Goal: Transaction & Acquisition: Book appointment/travel/reservation

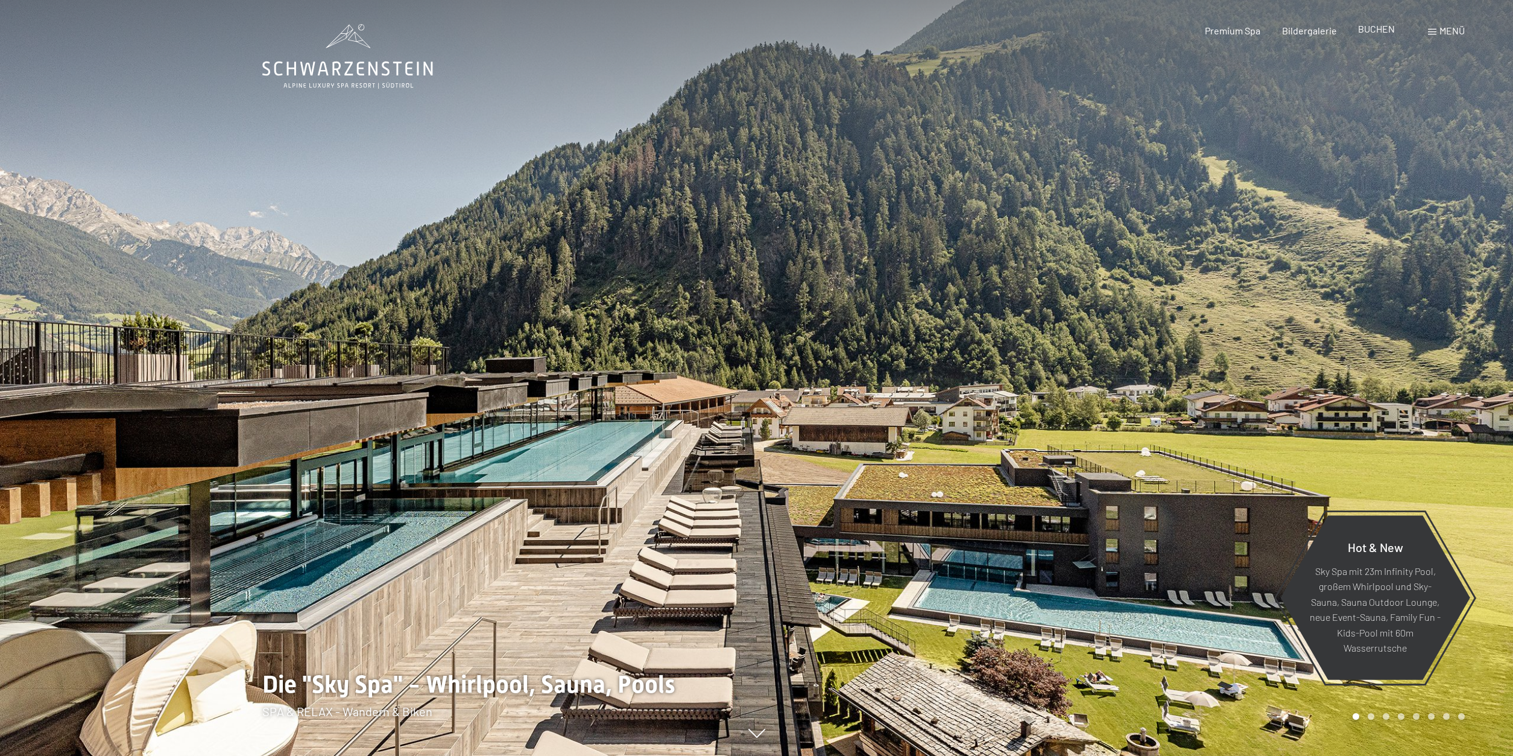
click at [1374, 26] on span "BUCHEN" at bounding box center [1376, 28] width 37 height 11
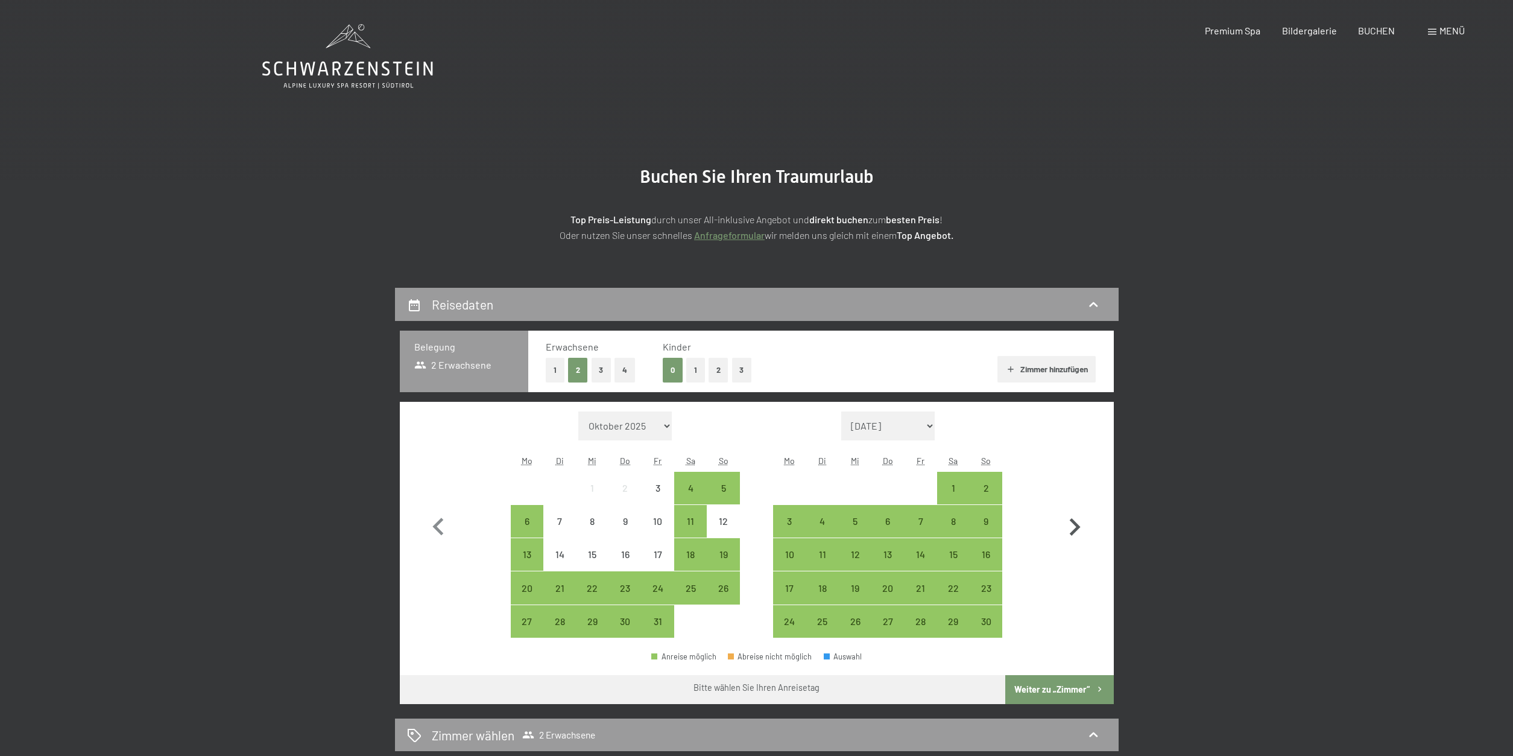
click at [1078, 526] on icon "button" at bounding box center [1075, 526] width 11 height 17
select select "[DATE]"
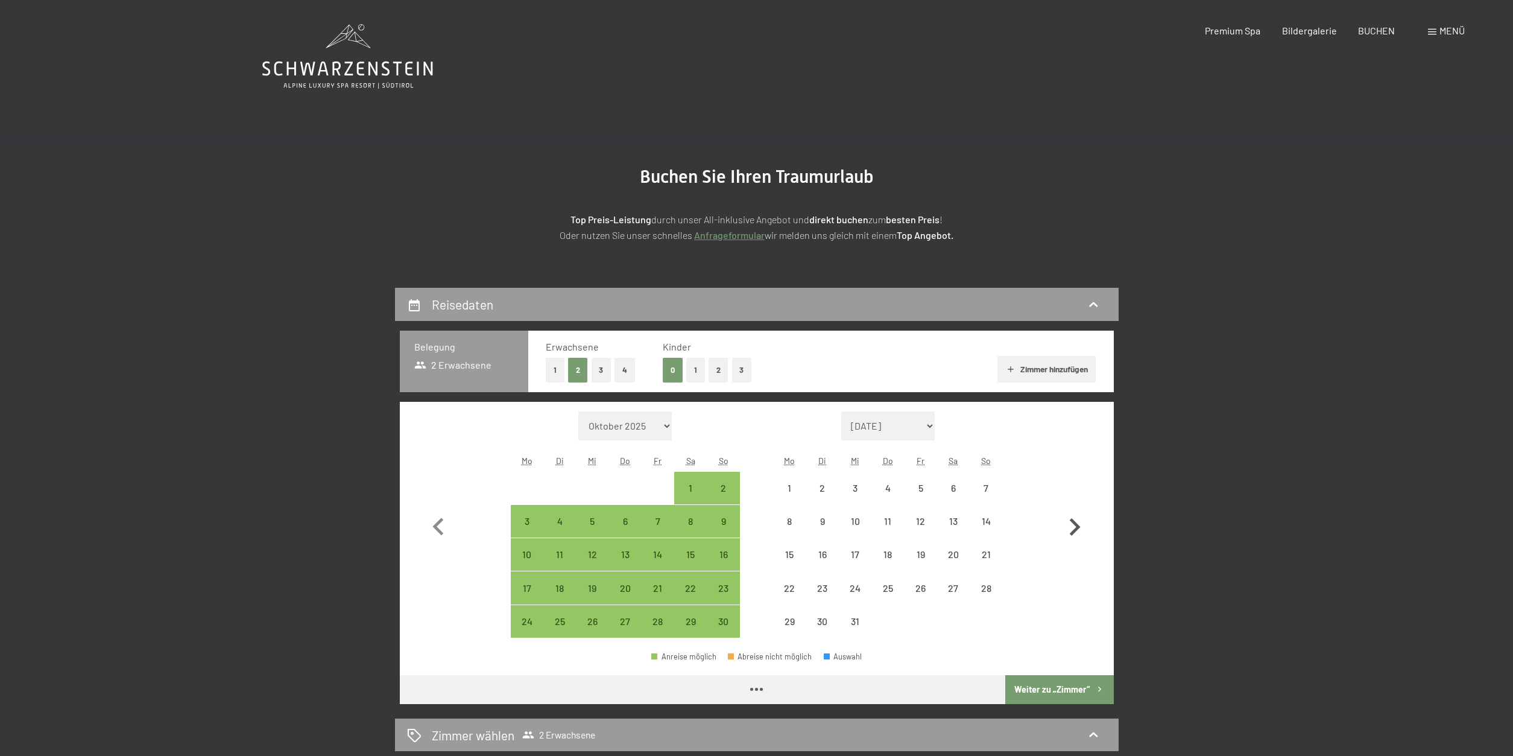
click at [1078, 526] on icon "button" at bounding box center [1075, 526] width 11 height 17
select select "[DATE]"
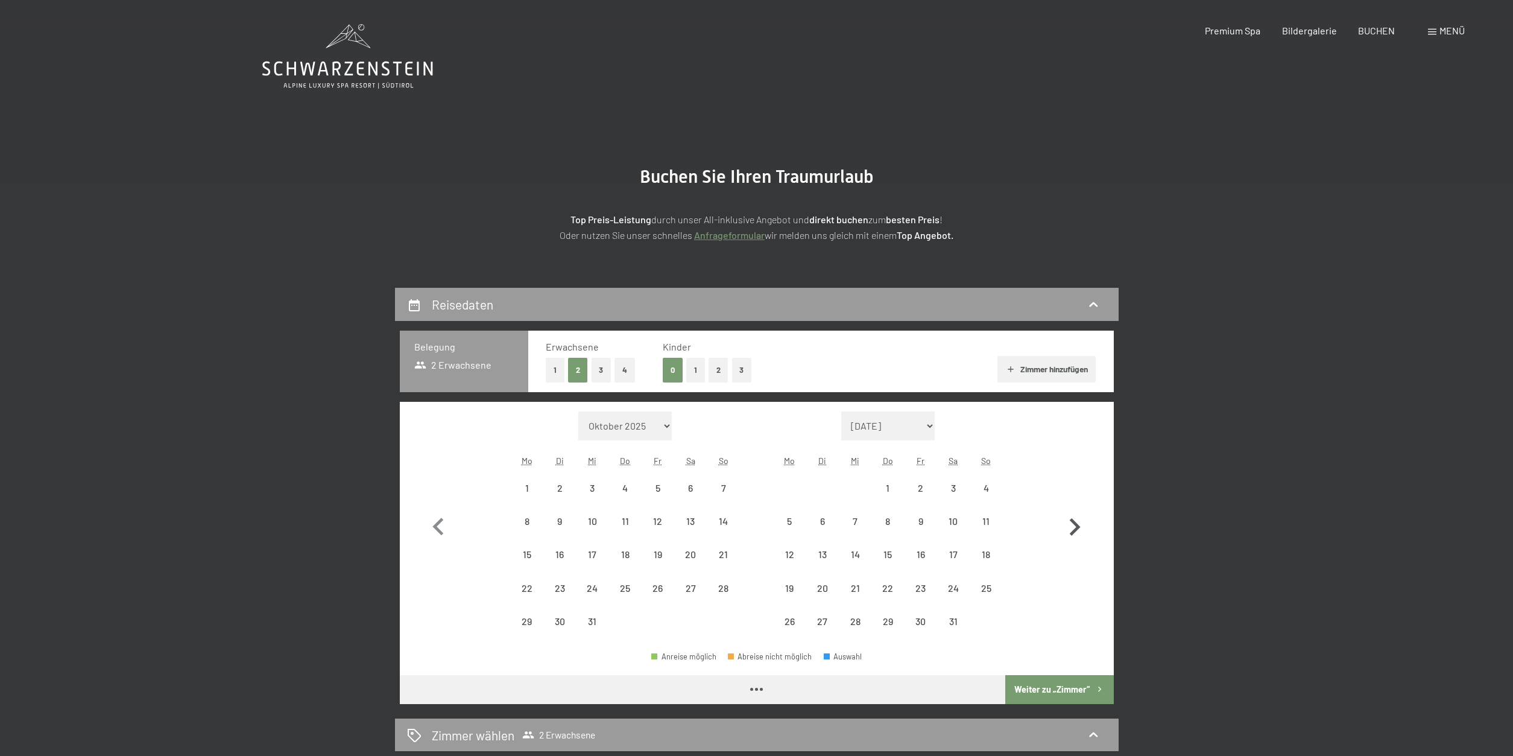
click at [1078, 526] on icon "button" at bounding box center [1075, 526] width 11 height 17
select select "[DATE]"
click at [1078, 526] on icon "button" at bounding box center [1075, 526] width 11 height 17
select select "[DATE]"
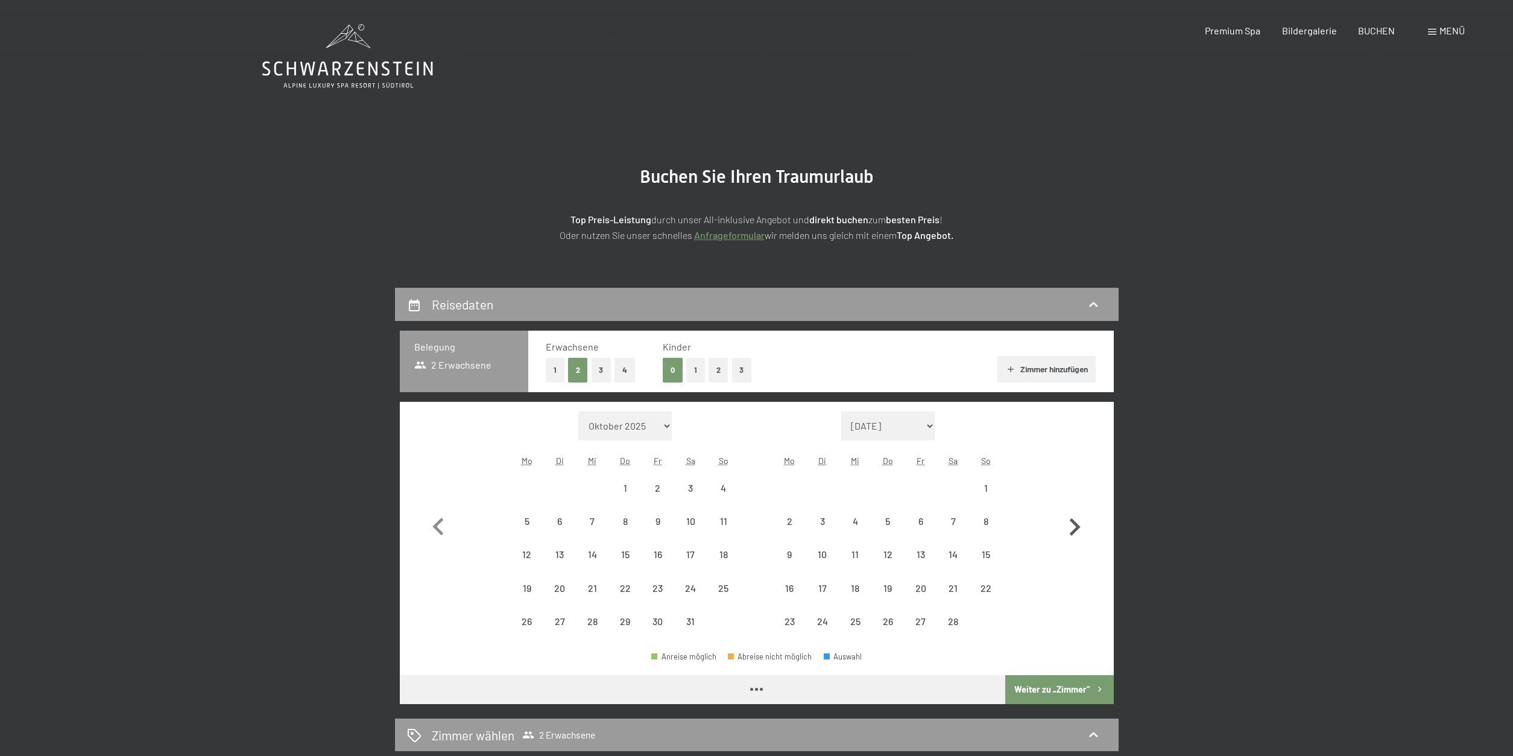
select select "[DATE]"
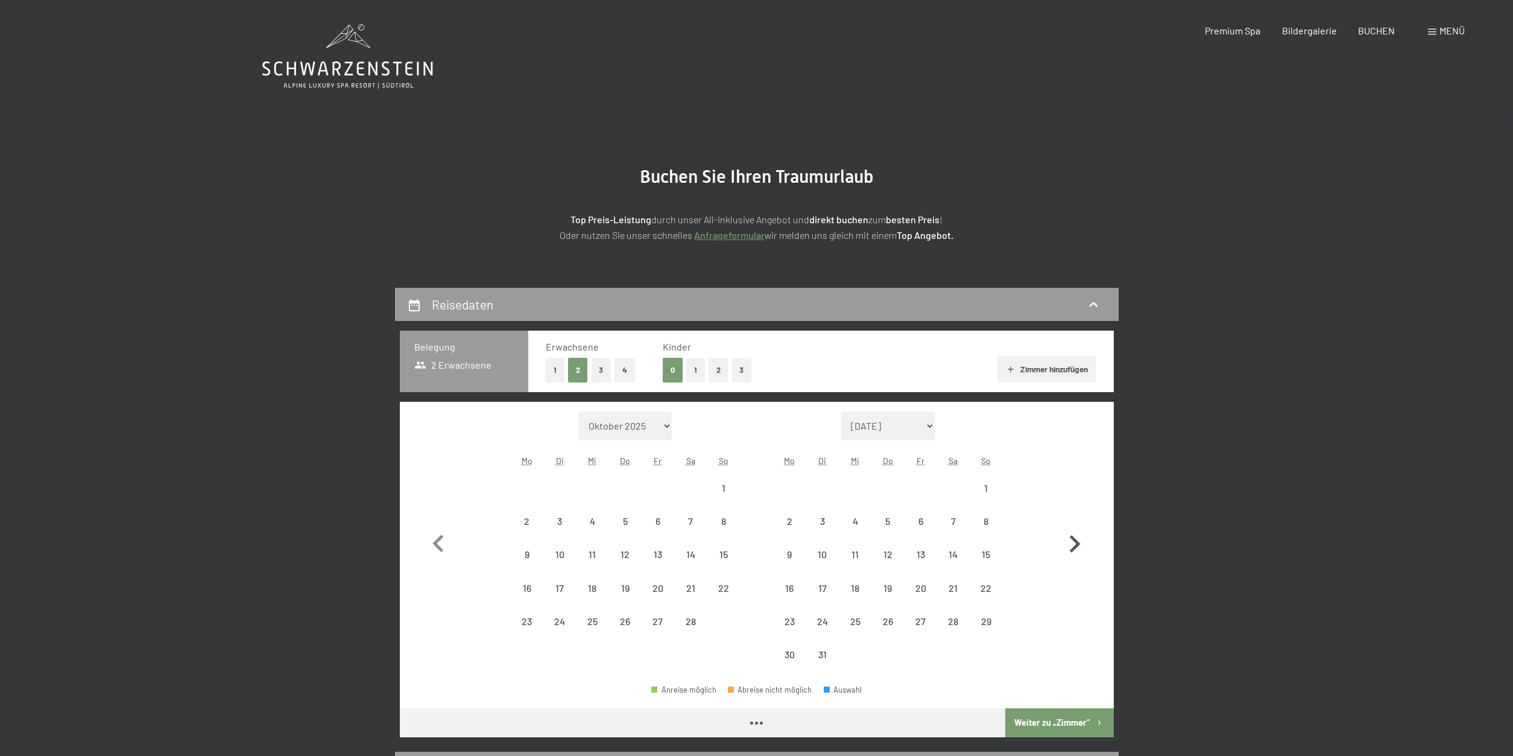
select select "[DATE]"
click at [1078, 526] on button "button" at bounding box center [1074, 541] width 35 height 260
select select "[DATE]"
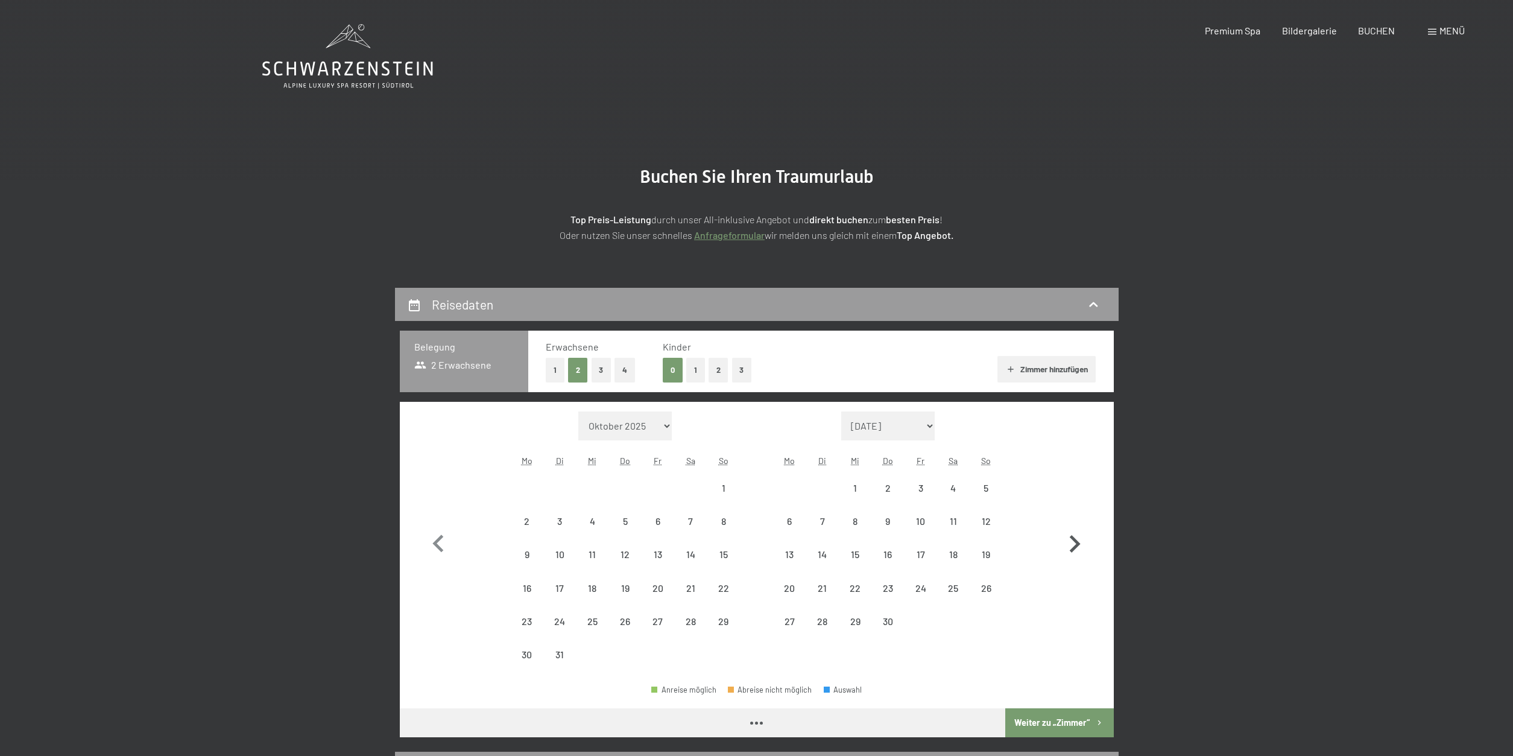
click at [1078, 526] on button "button" at bounding box center [1074, 541] width 35 height 260
select select "[DATE]"
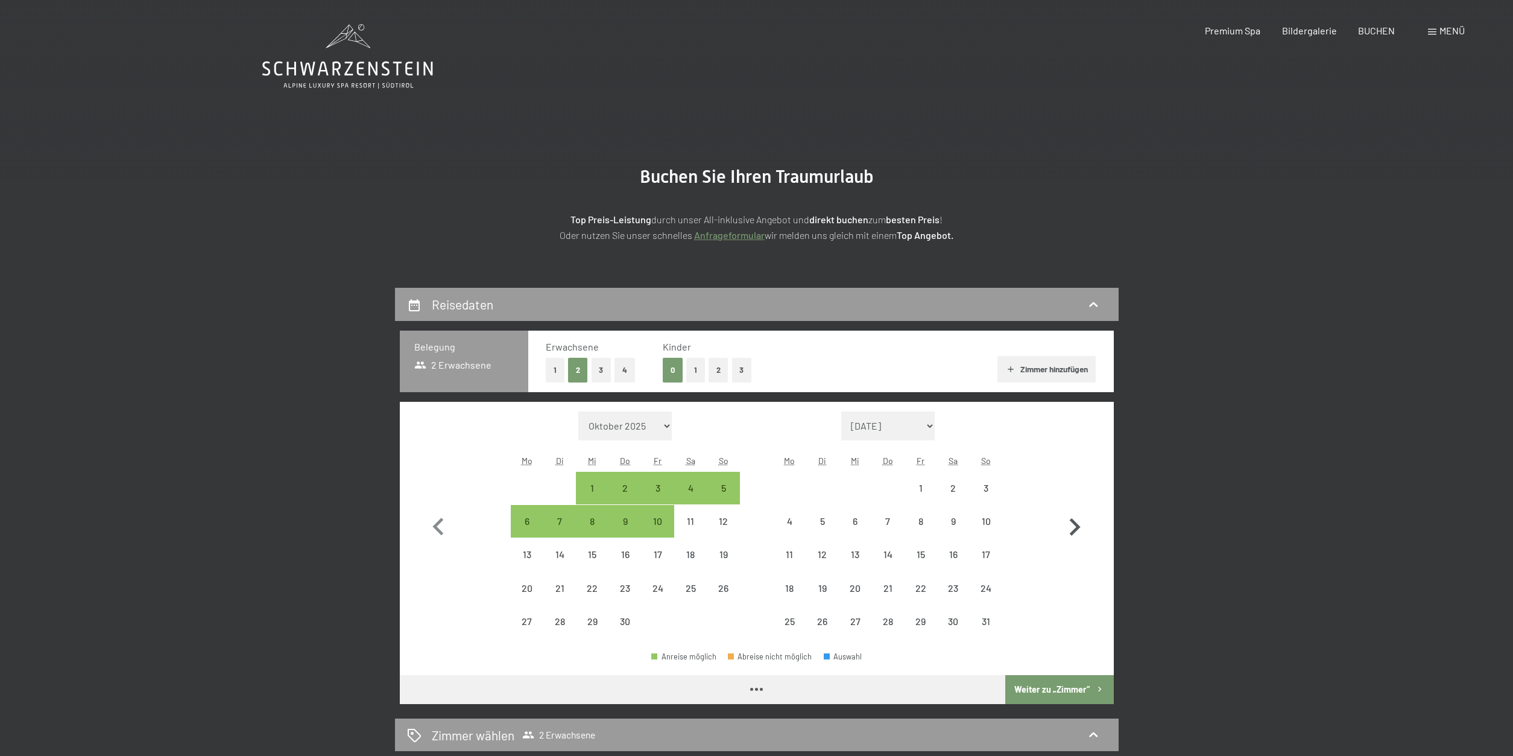
click at [1078, 526] on icon "button" at bounding box center [1075, 526] width 11 height 17
select select "[DATE]"
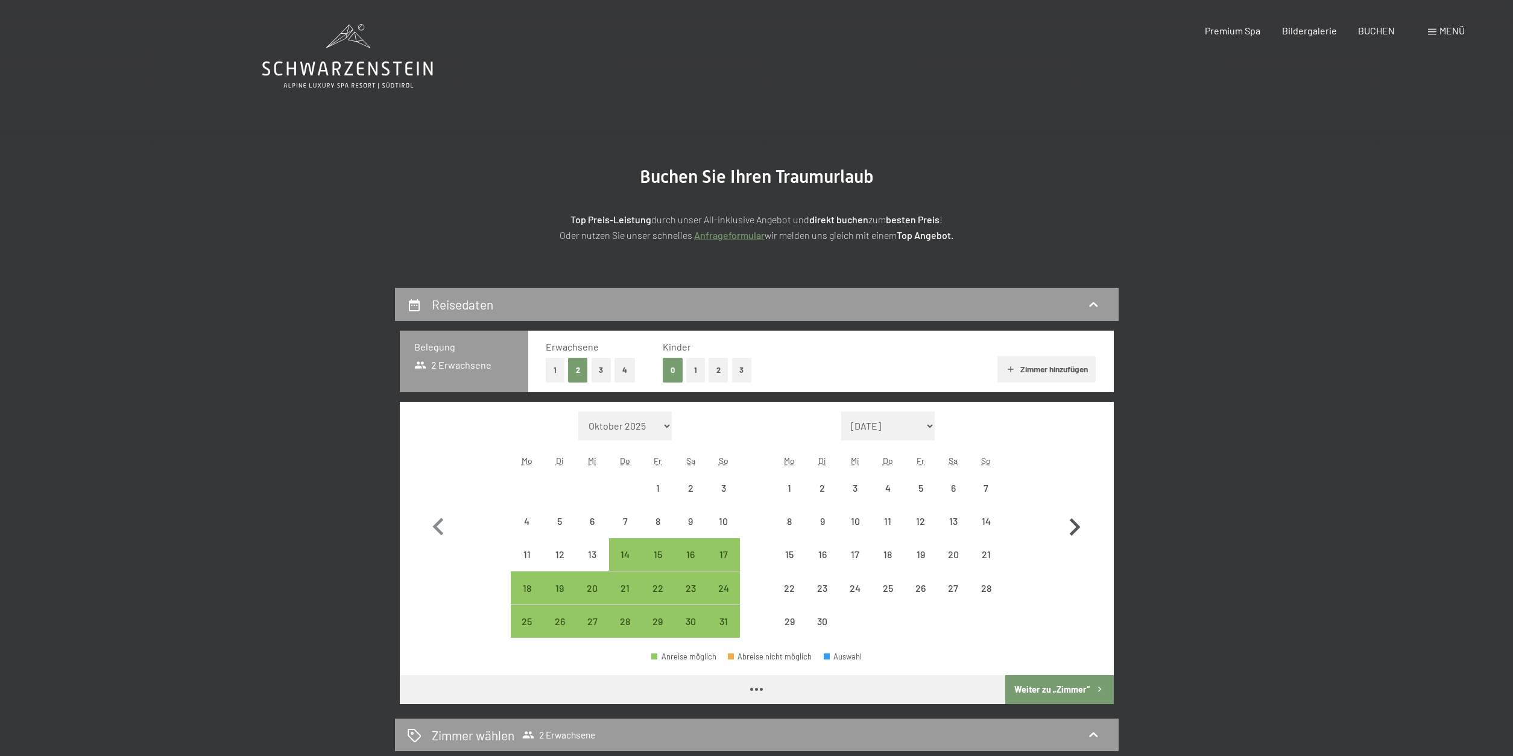
select select "[DATE]"
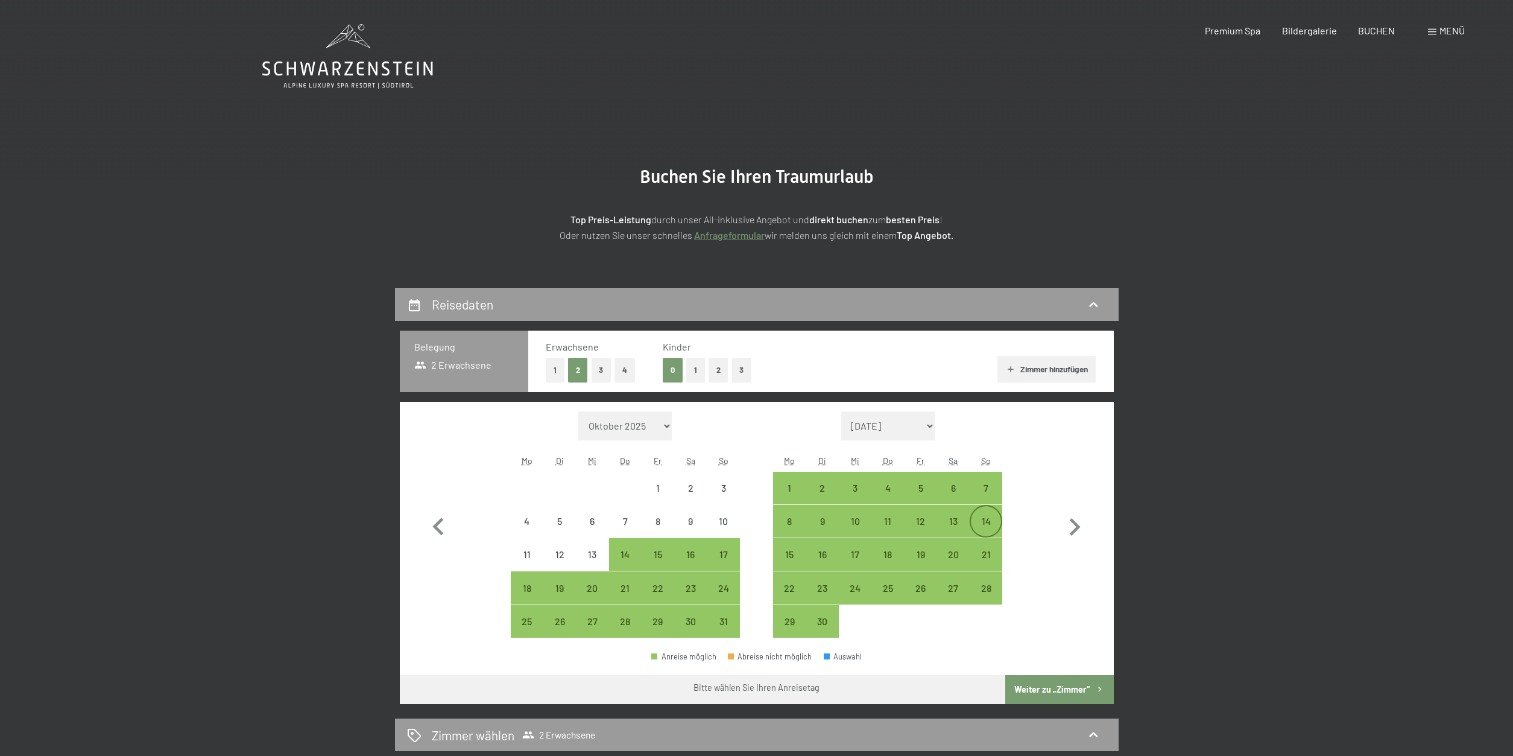
click at [988, 529] on div "14" at bounding box center [986, 531] width 30 height 30
select select "[DATE]"
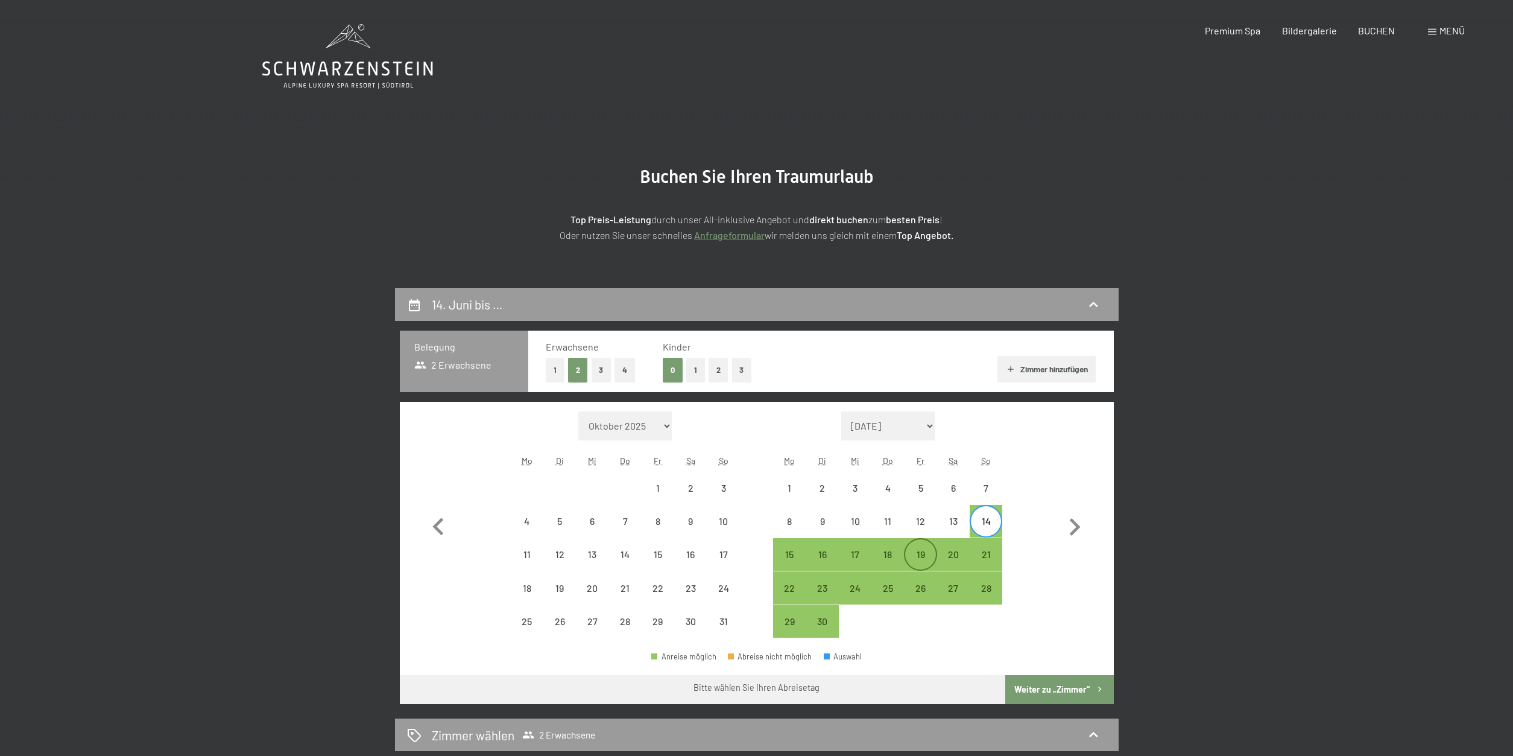
click at [929, 563] on div "19" at bounding box center [920, 564] width 30 height 30
select select "[DATE]"
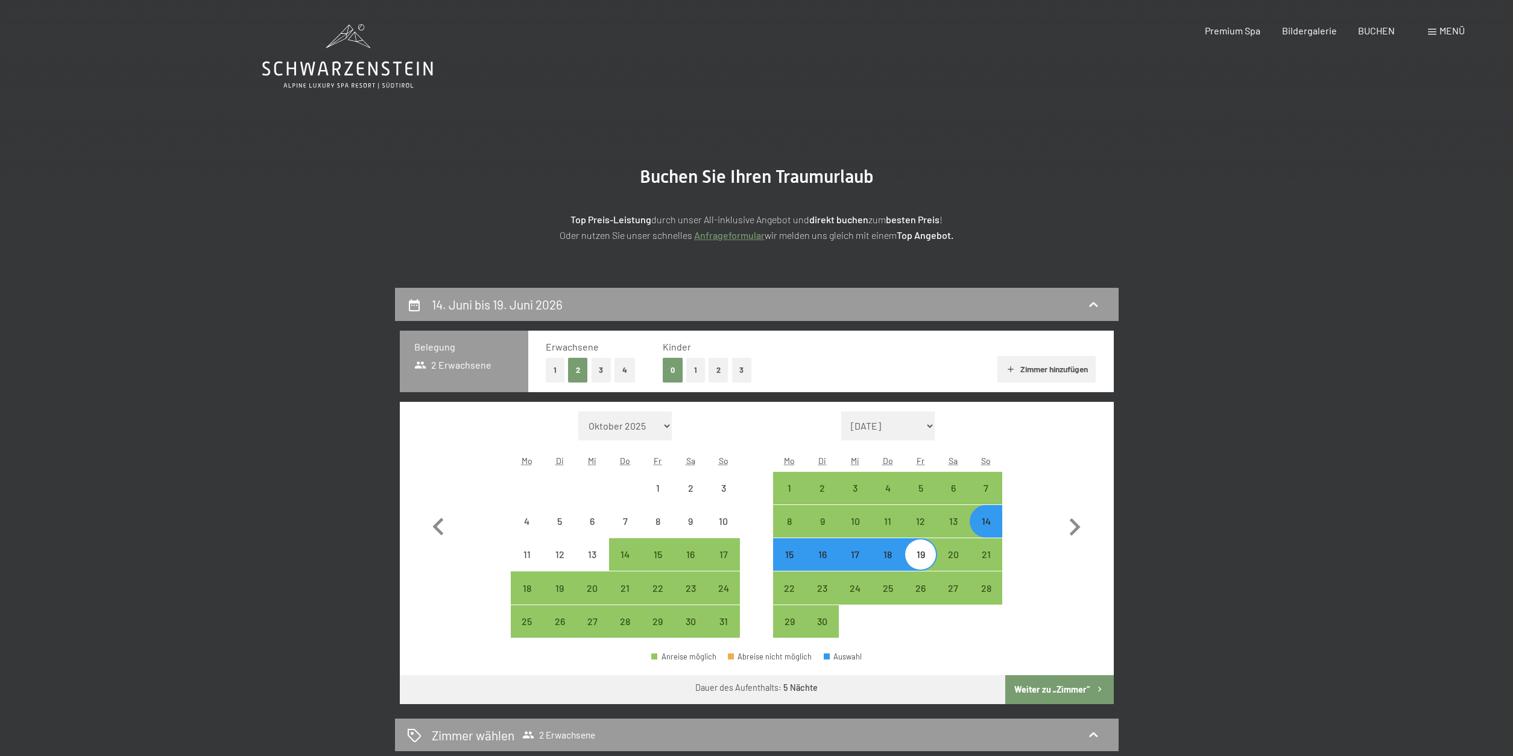
click at [1056, 692] on button "Weiter zu „Zimmer“" at bounding box center [1059, 689] width 108 height 29
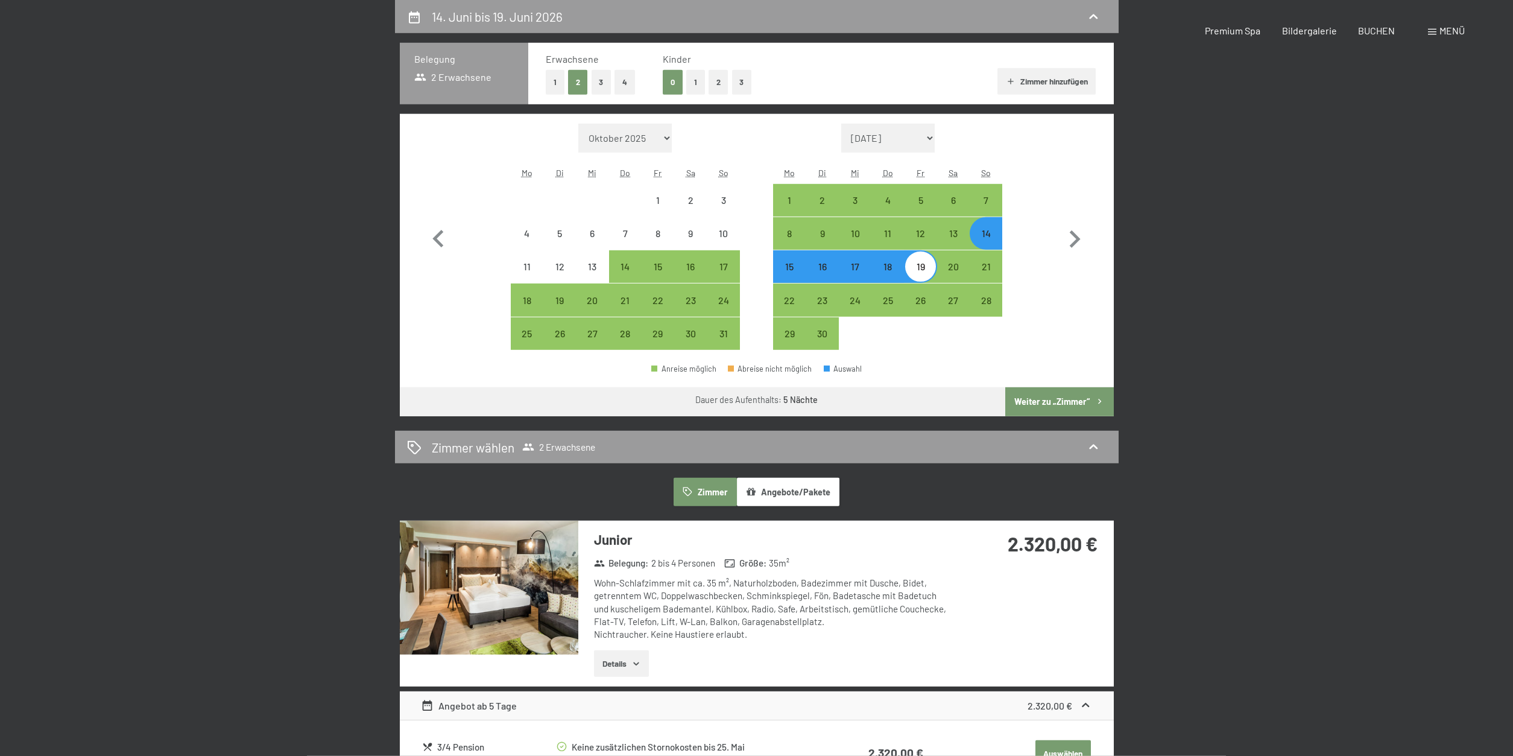
select select "[DATE]"
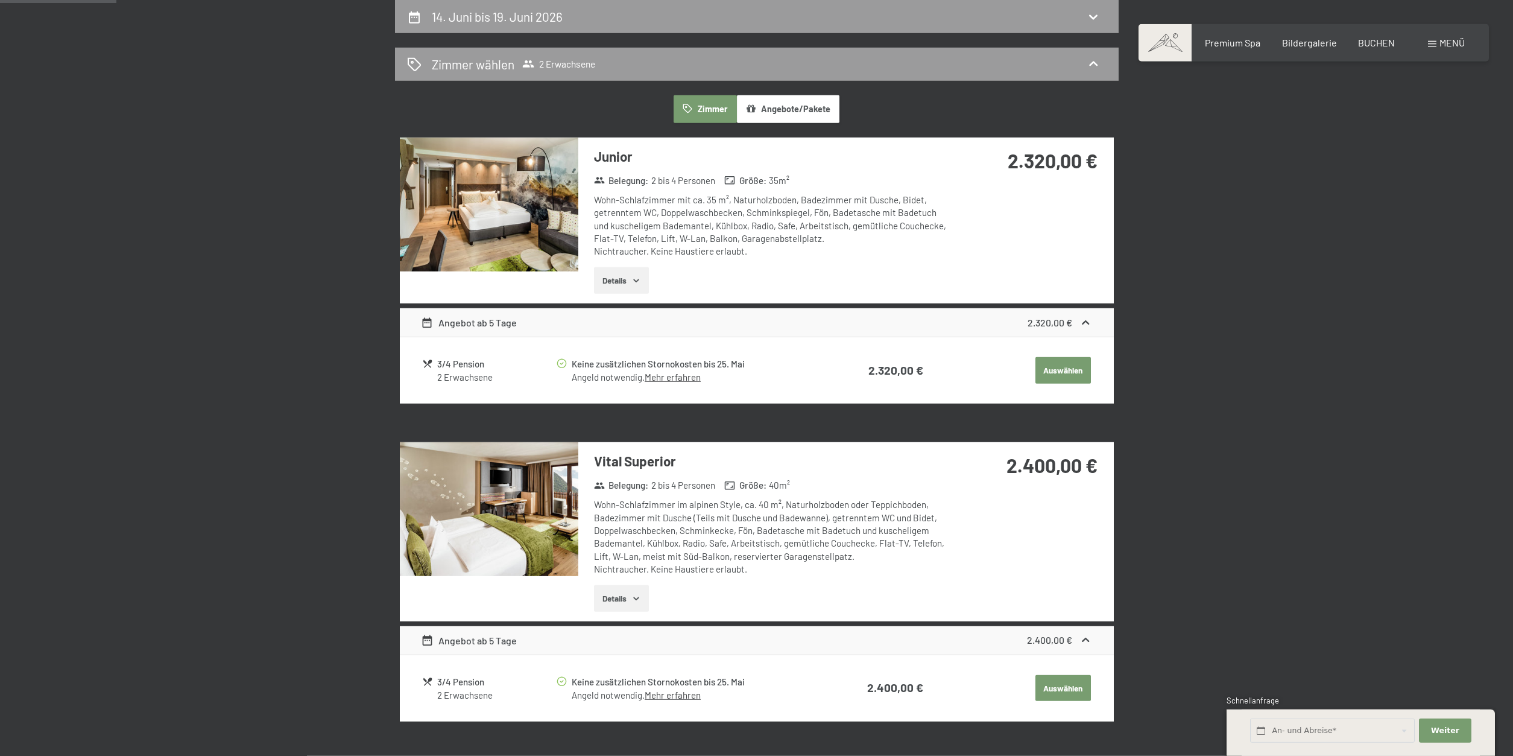
click at [633, 595] on icon "button" at bounding box center [636, 598] width 10 height 10
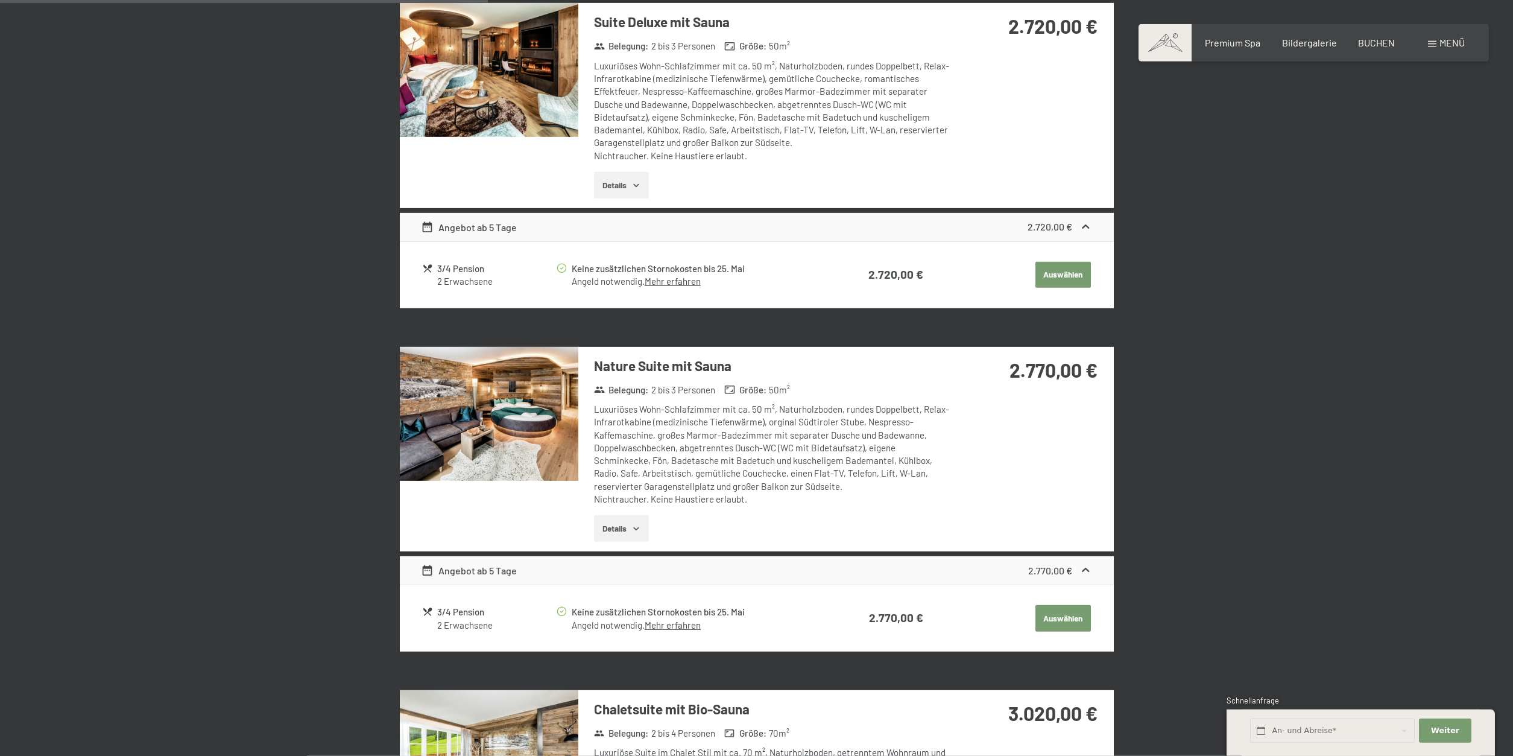
scroll to position [1210, 0]
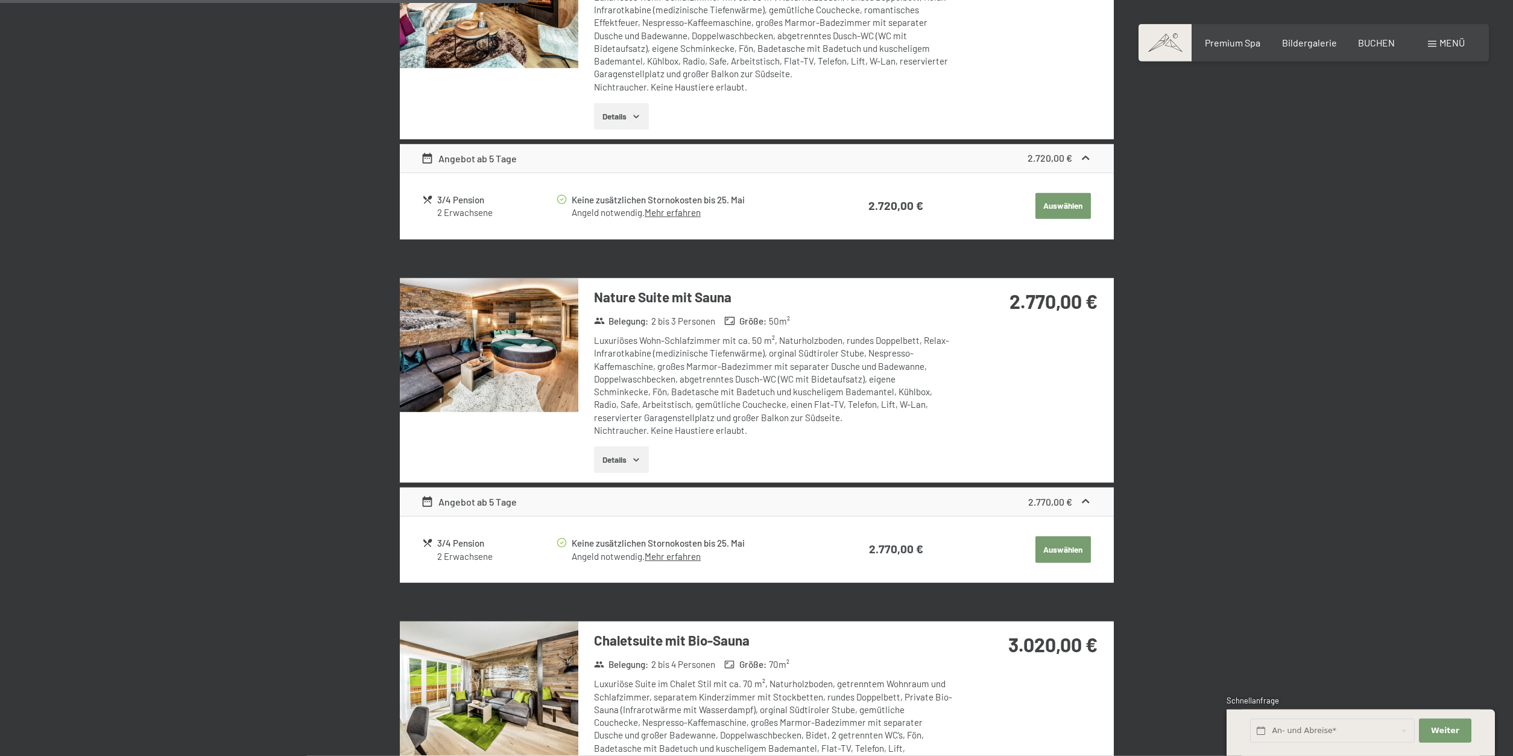
click at [624, 458] on button "Details" at bounding box center [621, 459] width 55 height 27
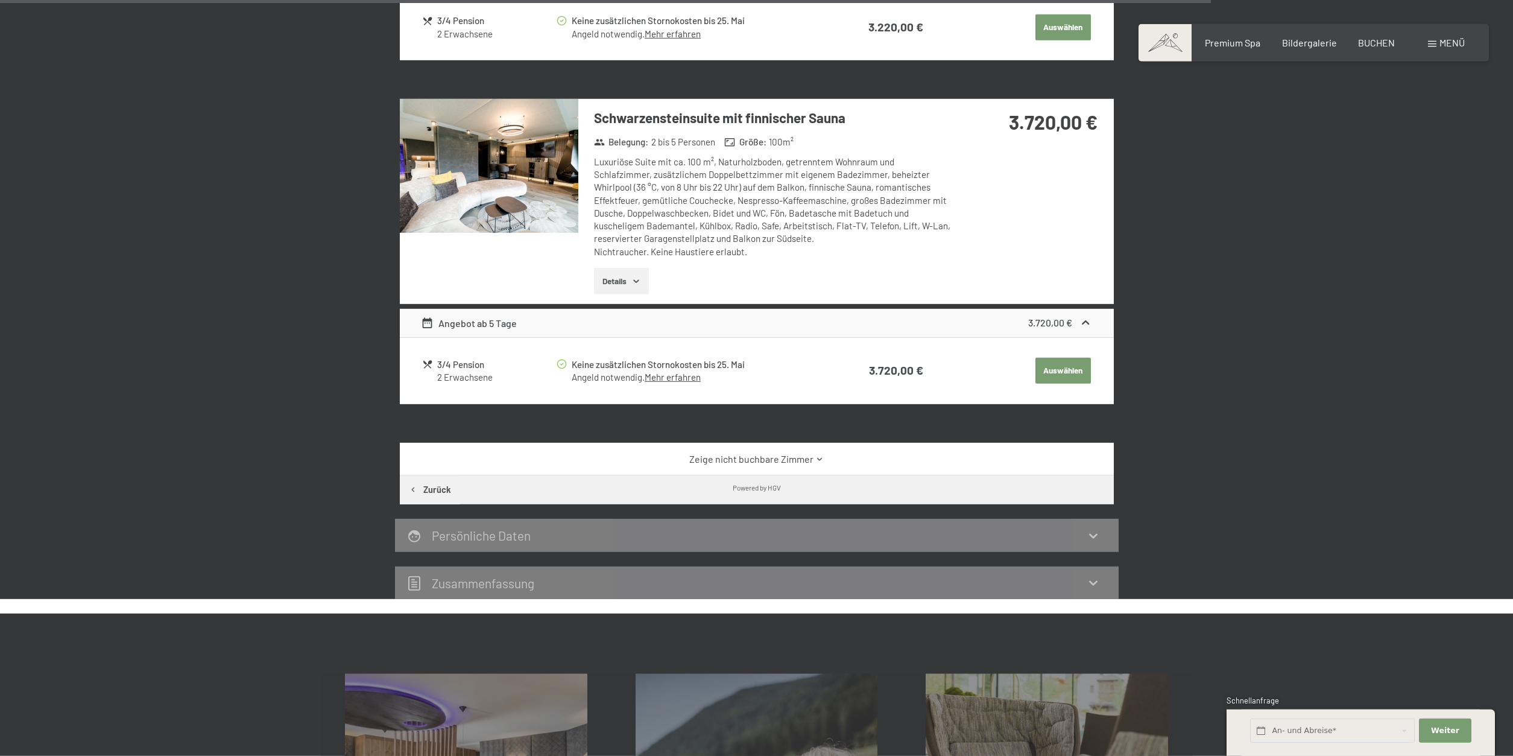
scroll to position [3179, 0]
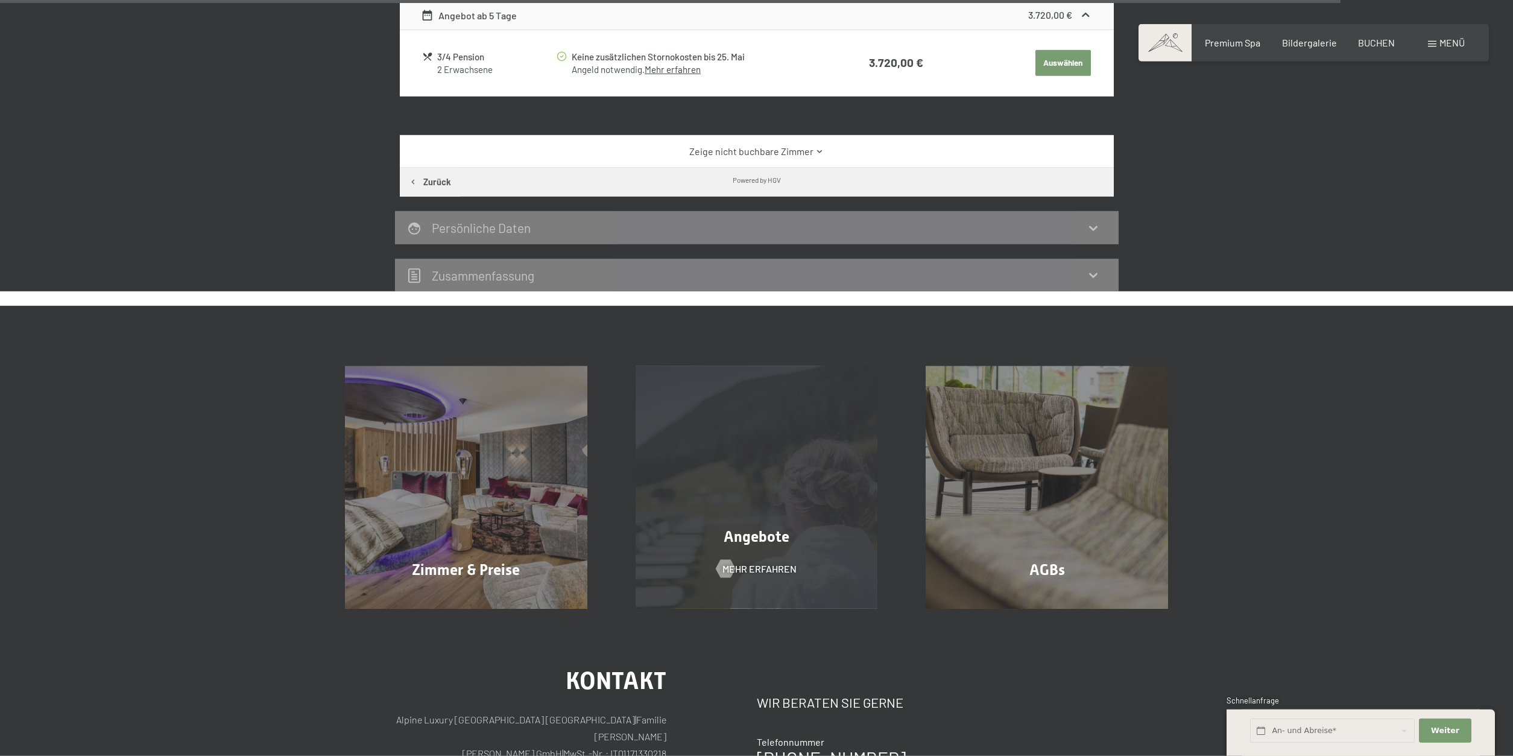
click at [767, 465] on div "Angebote Mehr erfahren" at bounding box center [757, 487] width 291 height 242
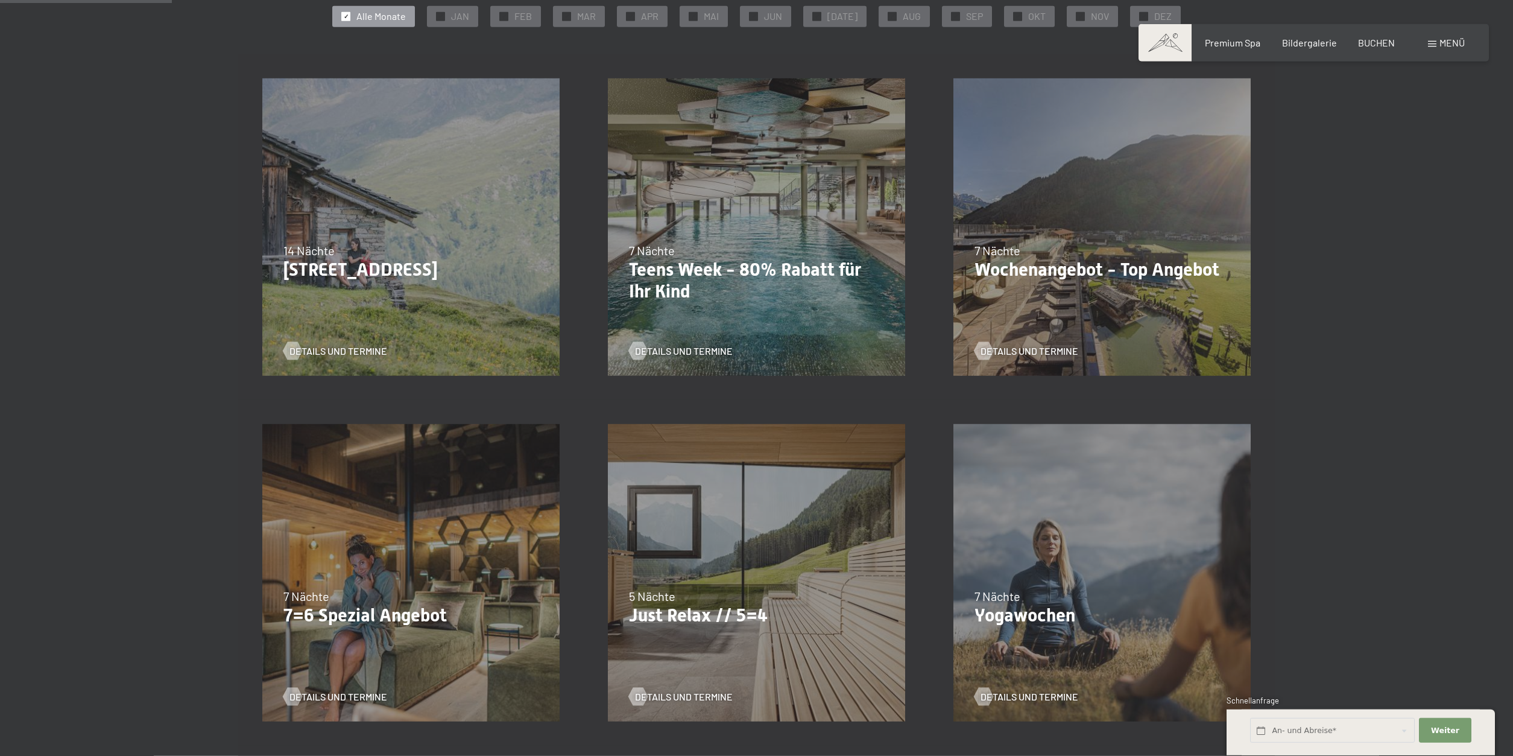
scroll to position [369, 0]
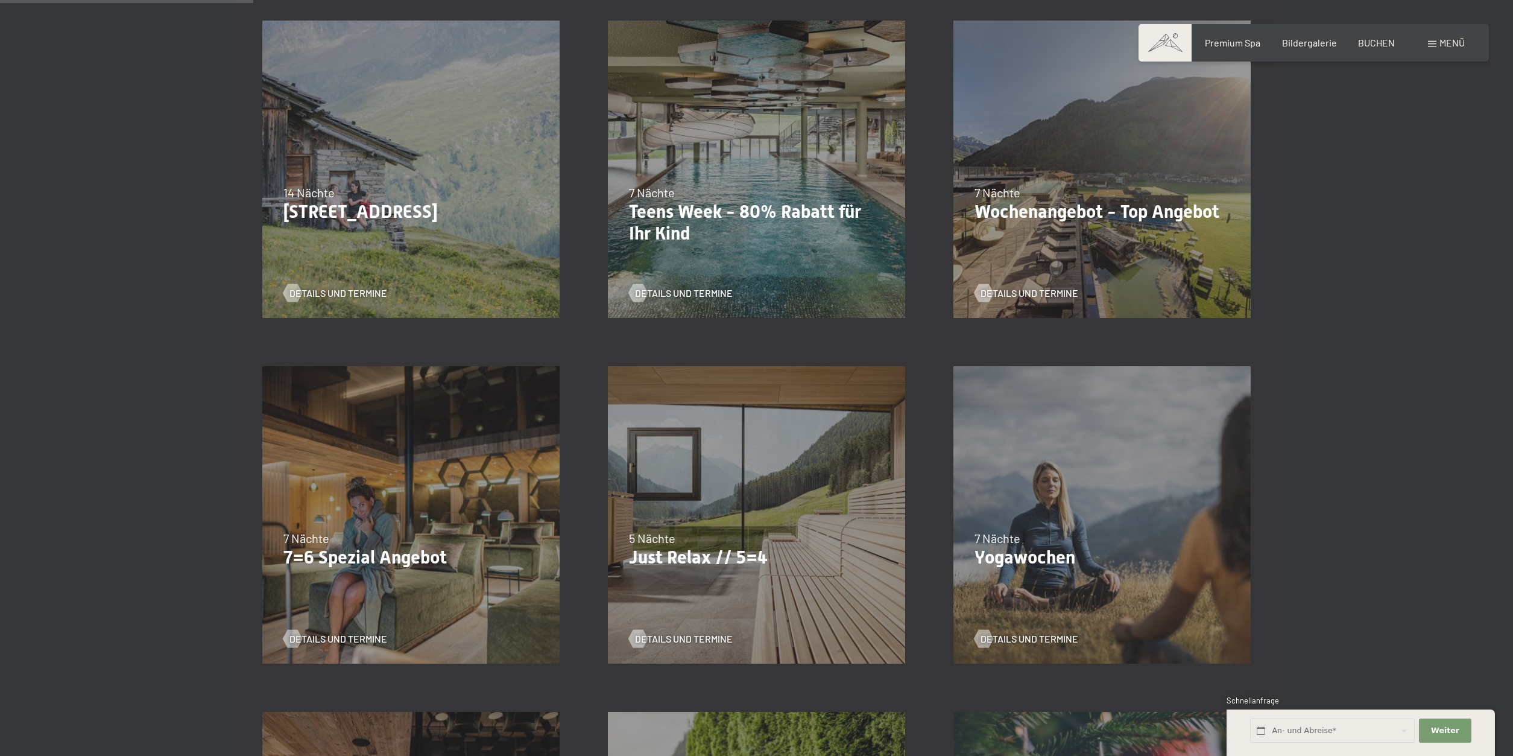
click at [713, 545] on div "5 Nächte" at bounding box center [756, 538] width 255 height 17
click at [690, 638] on span "Details und Termine" at bounding box center [696, 638] width 98 height 13
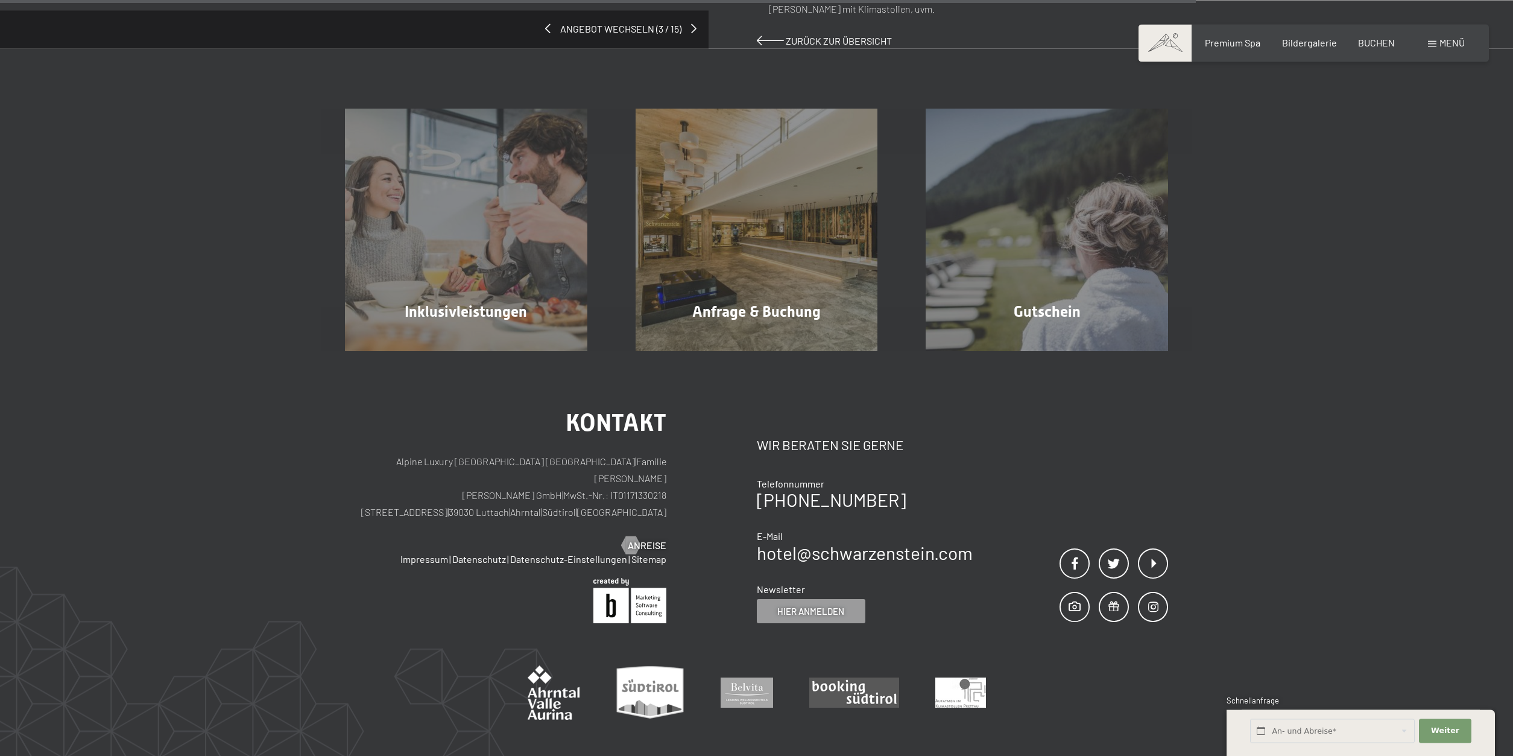
scroll to position [1330, 0]
